Goal: Task Accomplishment & Management: Manage account settings

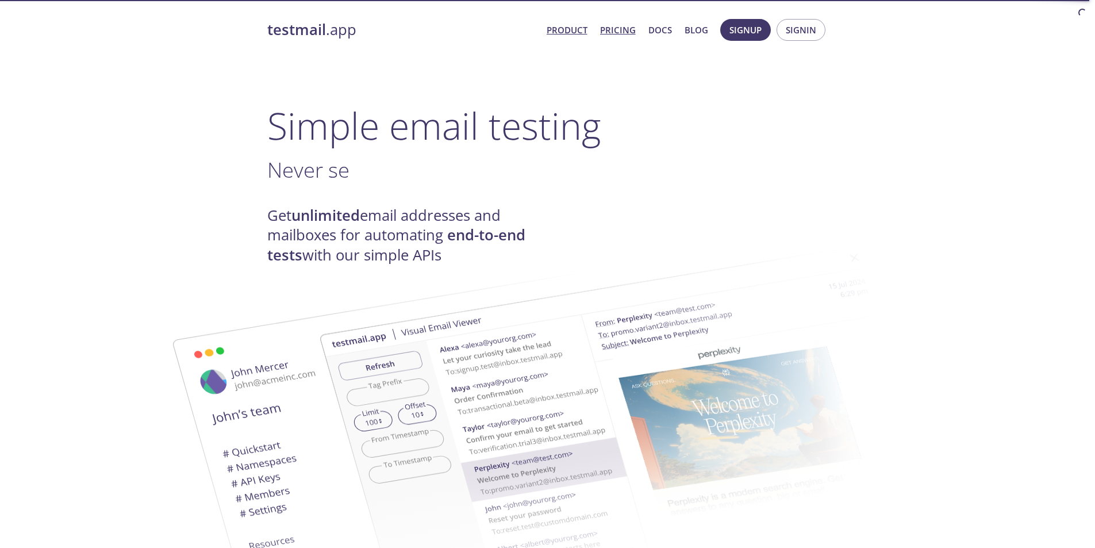
click at [366, 28] on link "Pricing" at bounding box center [618, 29] width 36 height 15
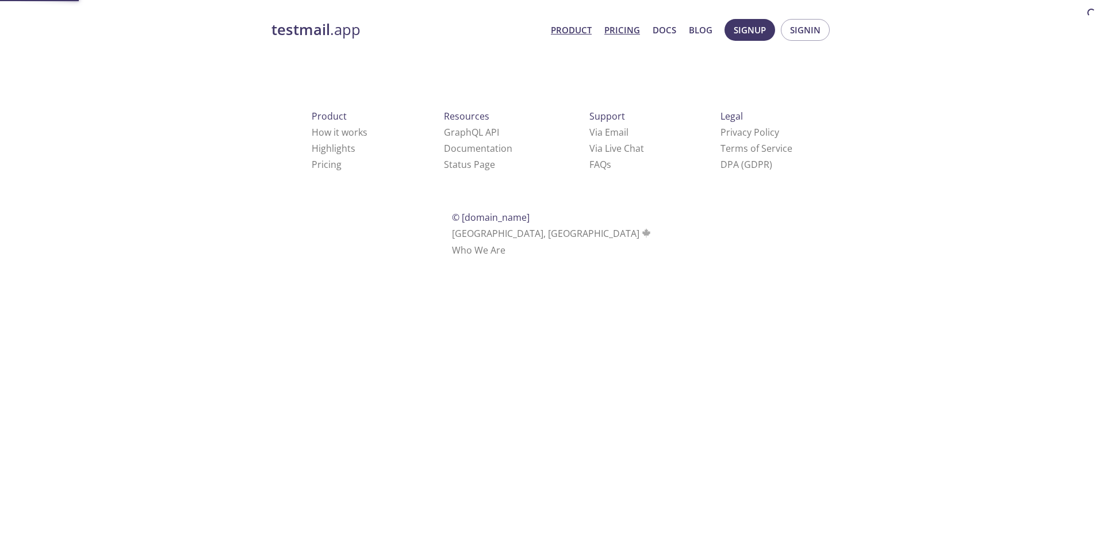
click at [366, 28] on link "Product" at bounding box center [571, 29] width 41 height 15
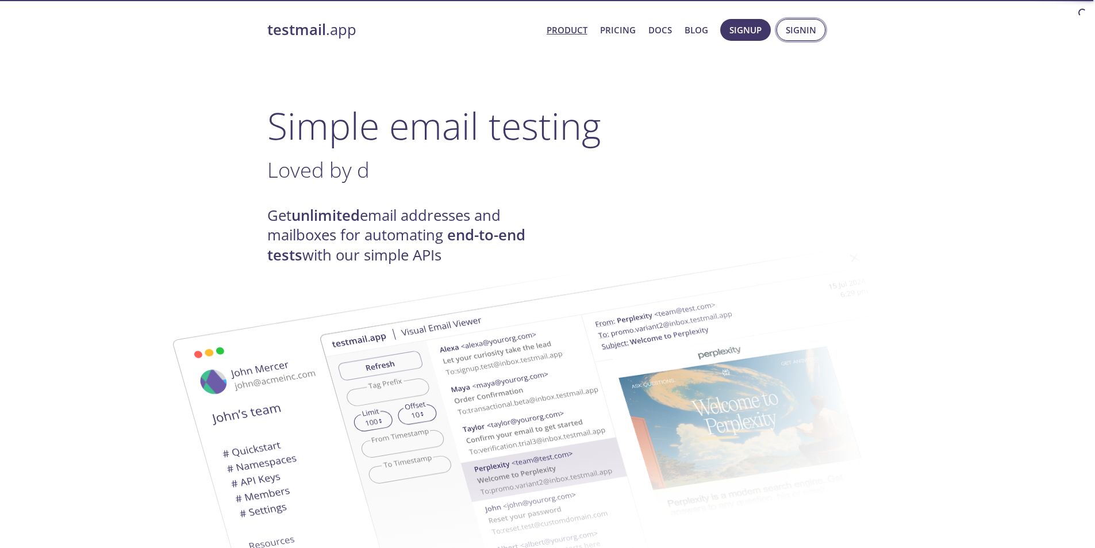
click at [366, 28] on button "Signin" at bounding box center [801, 30] width 49 height 22
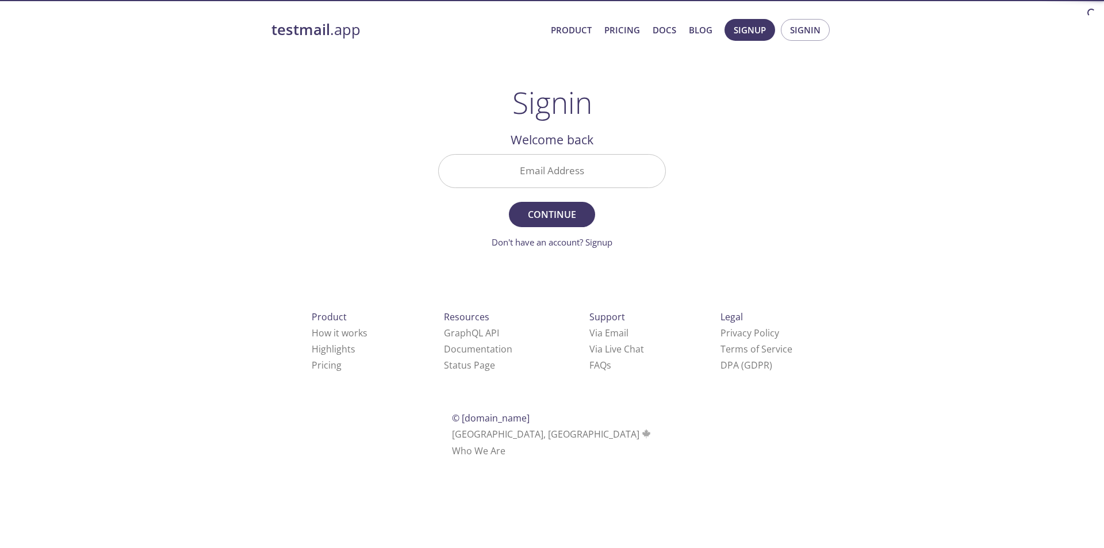
click at [366, 172] on input "Email Address" at bounding box center [552, 171] width 227 height 33
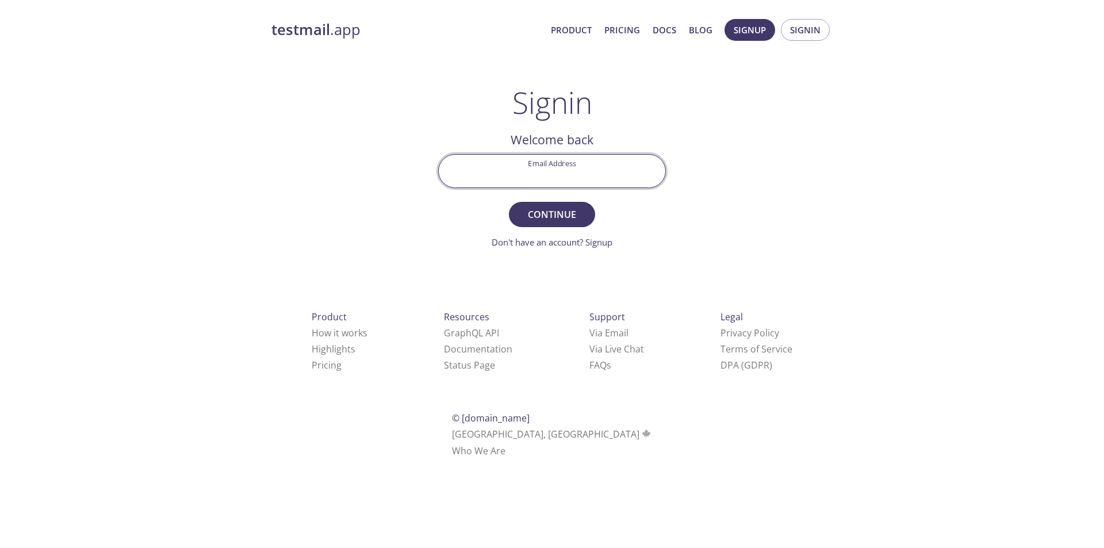
paste input "[EMAIL_ADDRESS][DOMAIN_NAME]"
type input "[EMAIL_ADDRESS][DOMAIN_NAME]"
click at [366, 213] on span "Continue" at bounding box center [551, 214] width 61 height 16
